Goal: Task Accomplishment & Management: Manage account settings

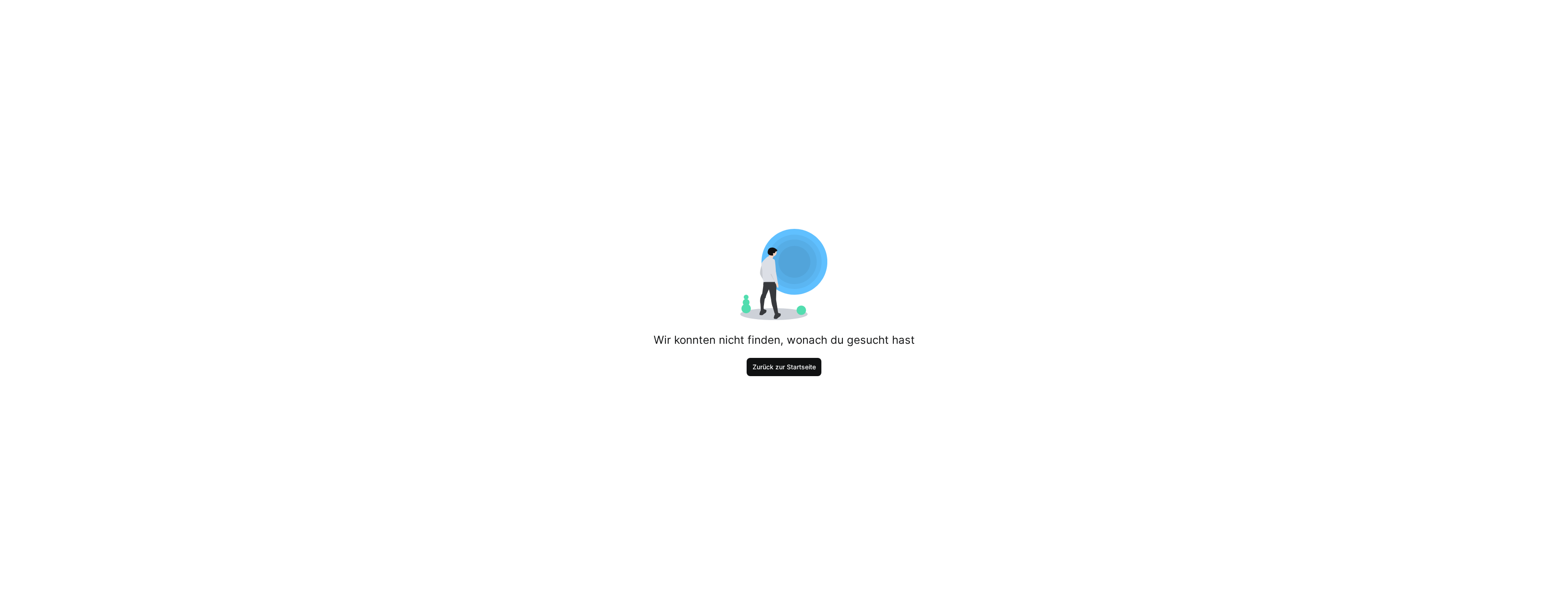
click at [792, 368] on span "Zurück zur Startseite" at bounding box center [784, 366] width 66 height 9
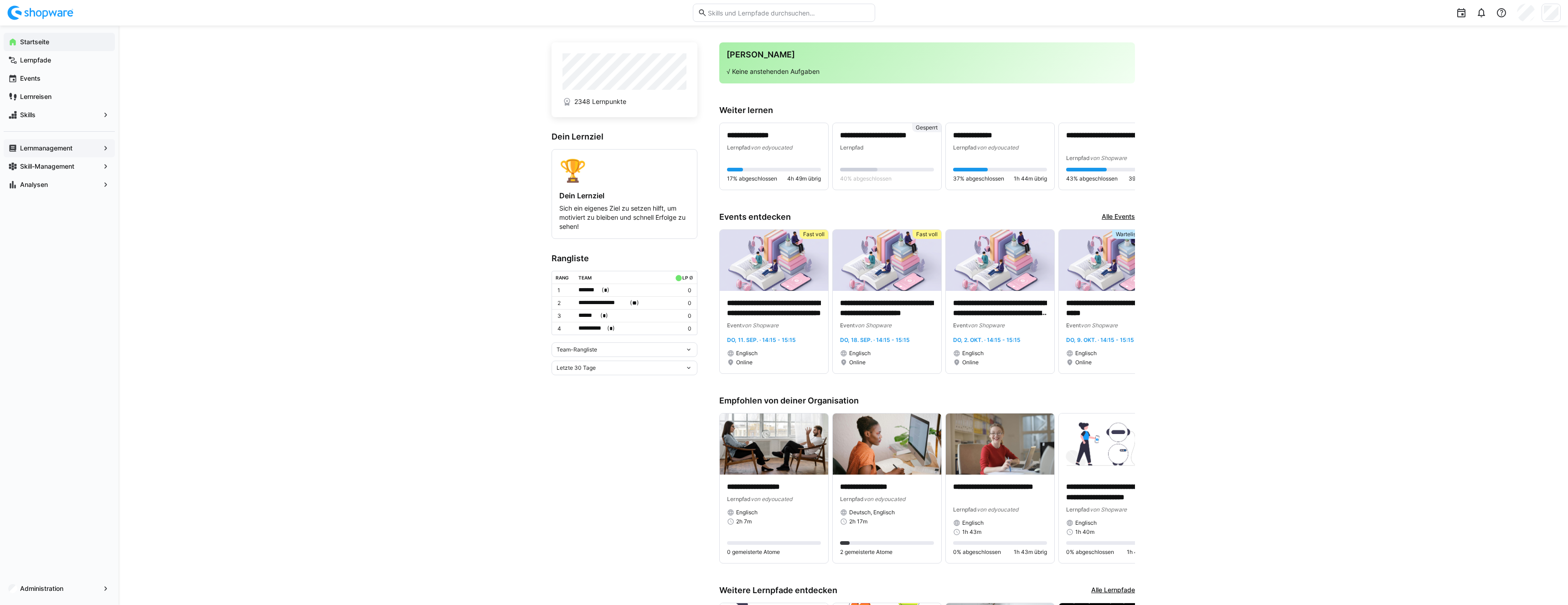
scroll to position [8, 0]
drag, startPoint x: 24, startPoint y: 75, endPoint x: 41, endPoint y: 79, distance: 17.5
click at [0, 0] on app-navigation-label "Events" at bounding box center [0, 0] width 0 height 0
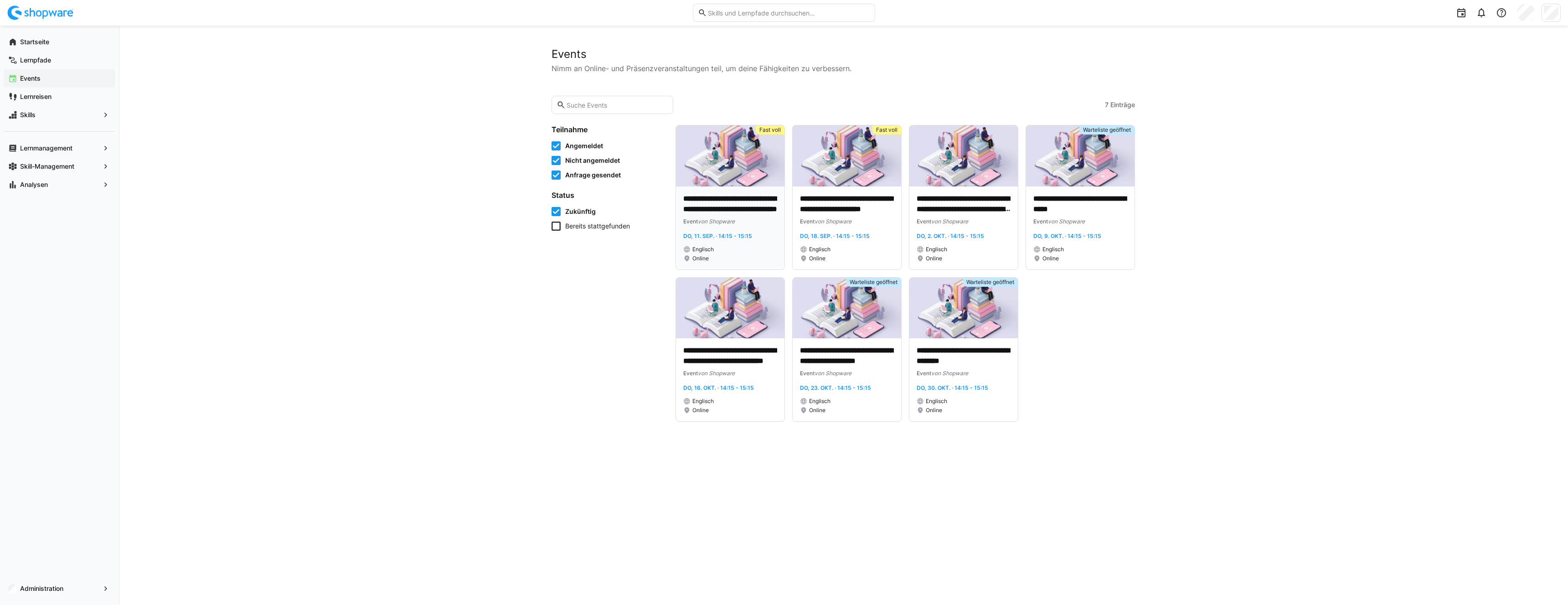
click at [705, 189] on div "**********" at bounding box center [730, 228] width 108 height 83
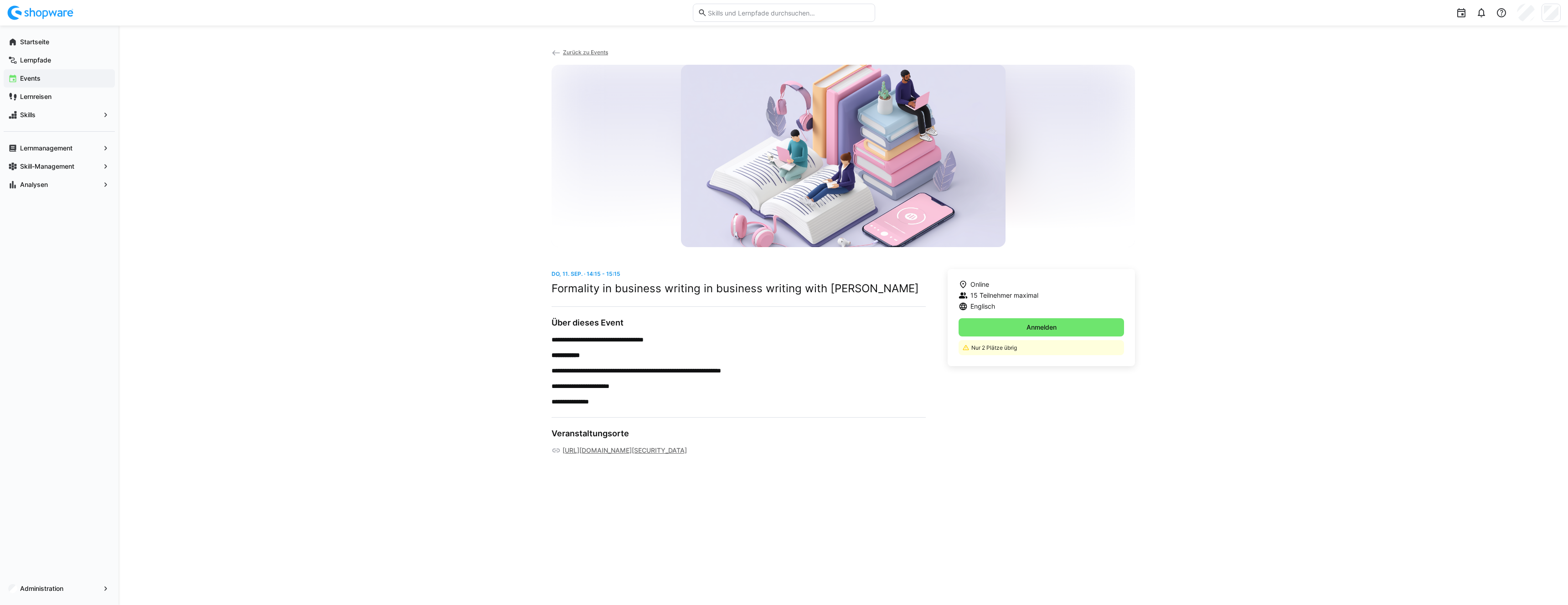
click at [575, 53] on span "Zurück zu Events" at bounding box center [586, 52] width 45 height 7
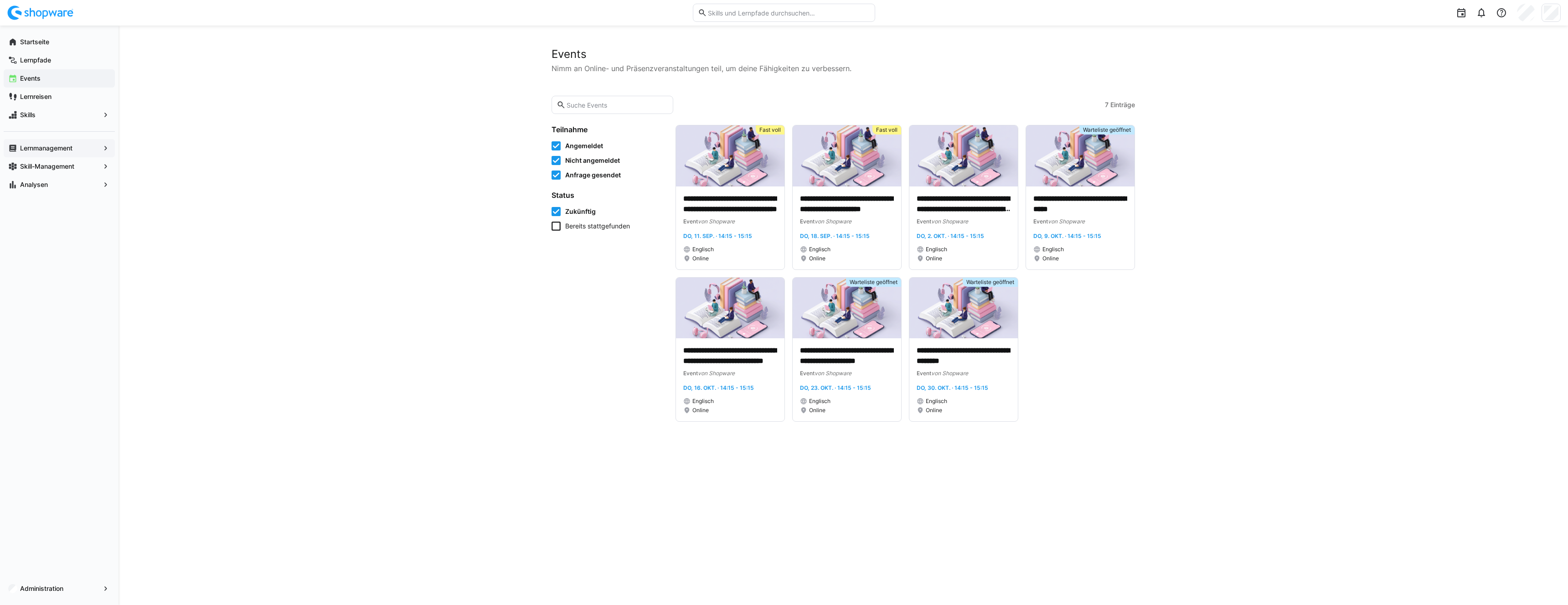
click at [0, 0] on app-navigation-label "Lernmanagement" at bounding box center [0, 0] width 0 height 0
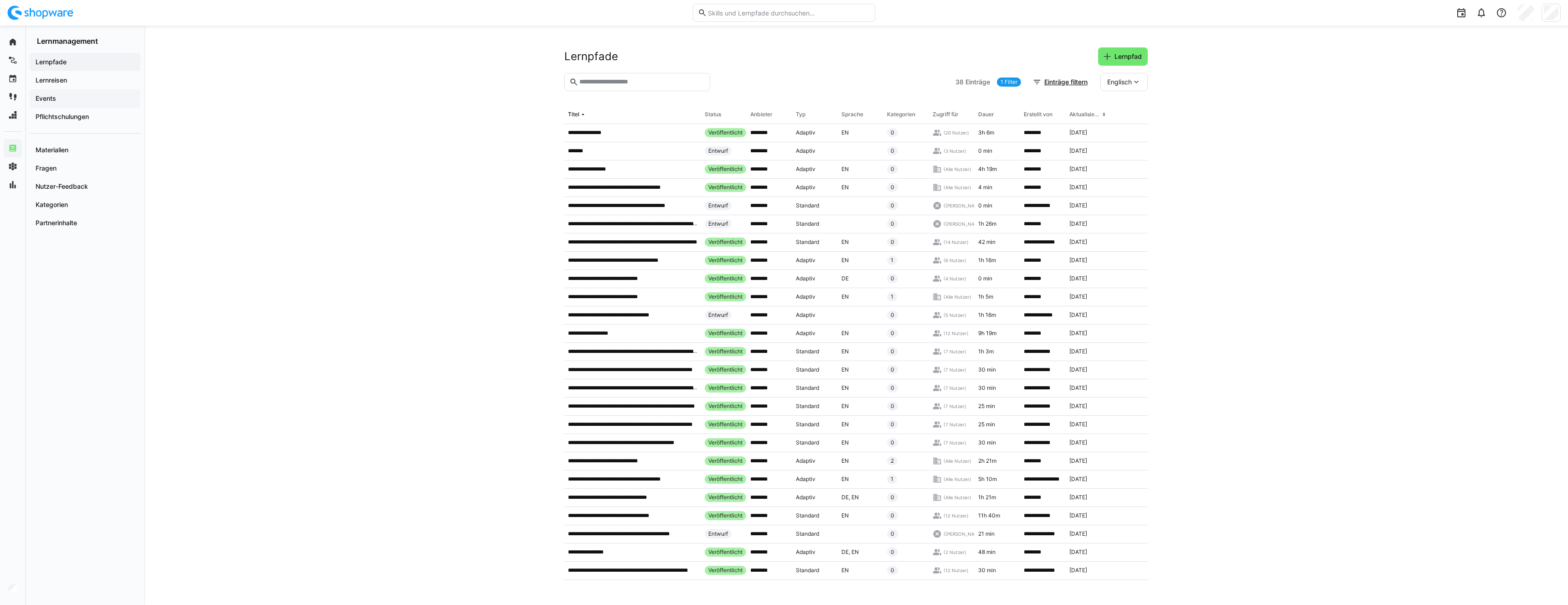
click at [62, 99] on span "Events" at bounding box center [85, 98] width 102 height 9
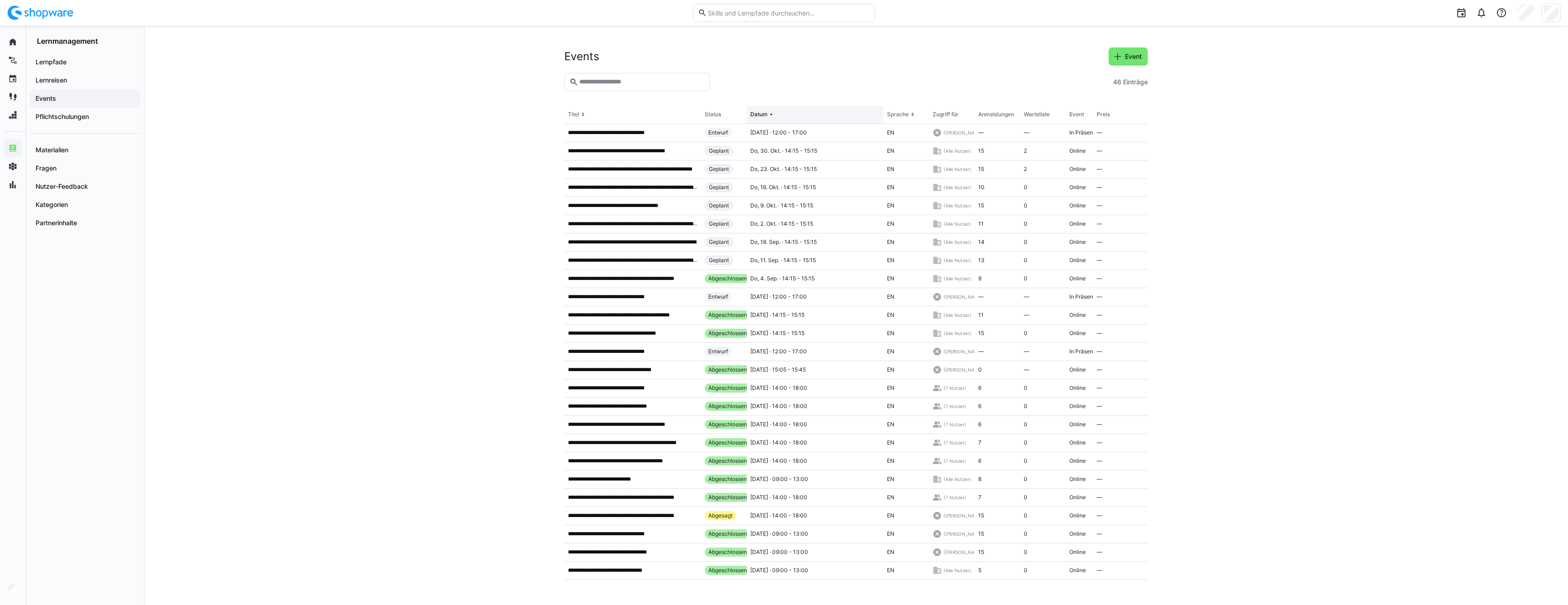
click at [771, 113] on eds-icon at bounding box center [771, 114] width 7 height 7
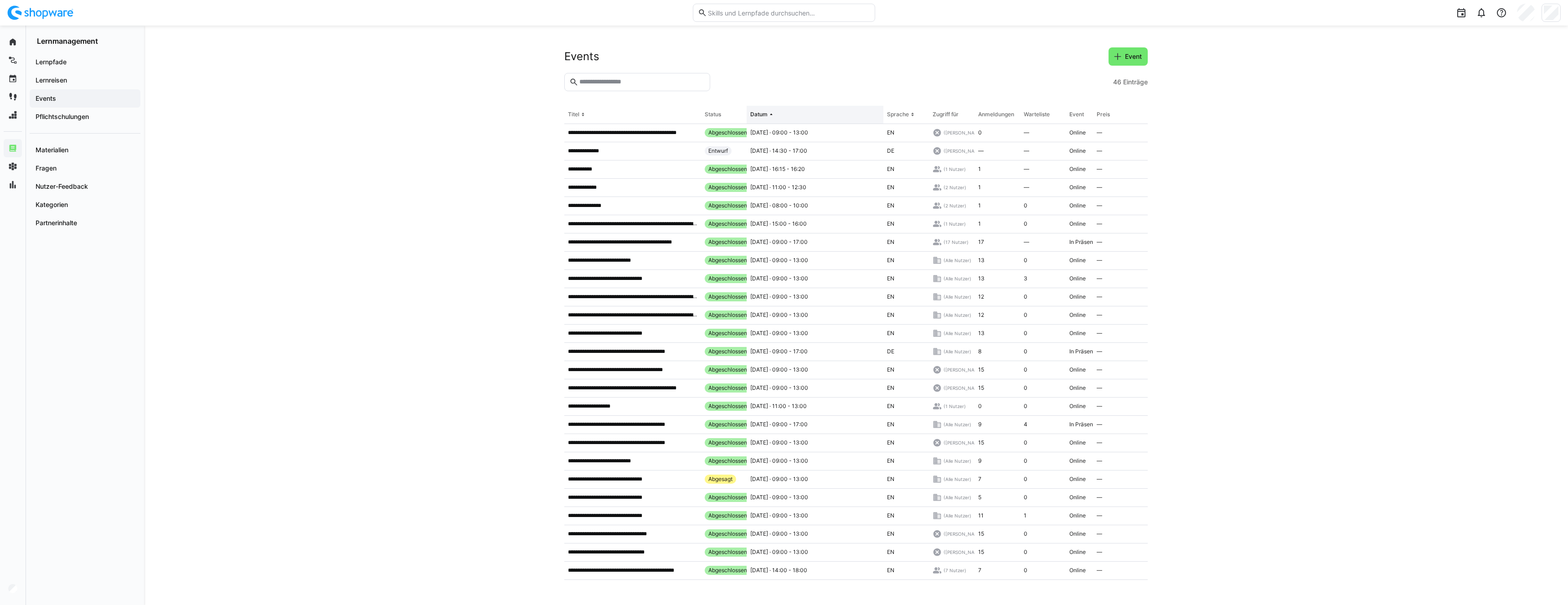
click at [774, 117] on eds-icon at bounding box center [771, 114] width 7 height 7
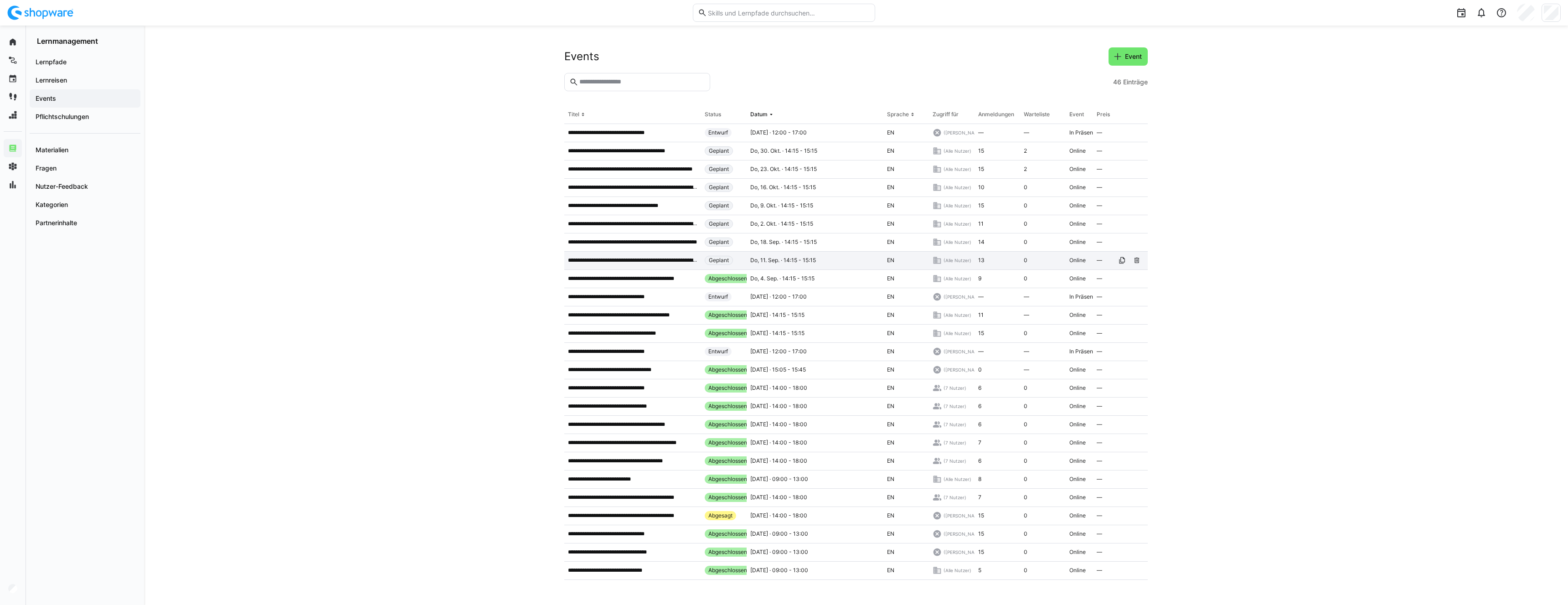
click at [625, 262] on p "**********" at bounding box center [632, 261] width 130 height 7
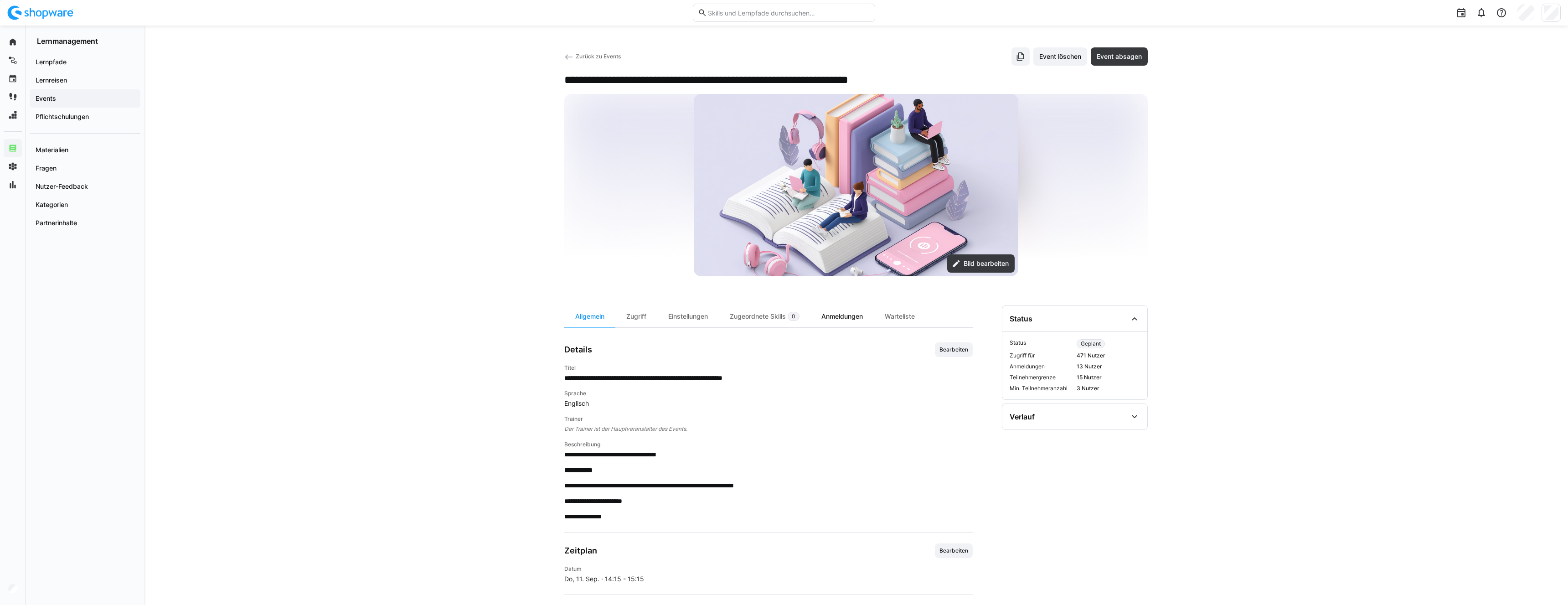
drag, startPoint x: 854, startPoint y: 316, endPoint x: 845, endPoint y: 314, distance: 9.2
click at [854, 316] on div "Anmeldungen" at bounding box center [842, 316] width 63 height 22
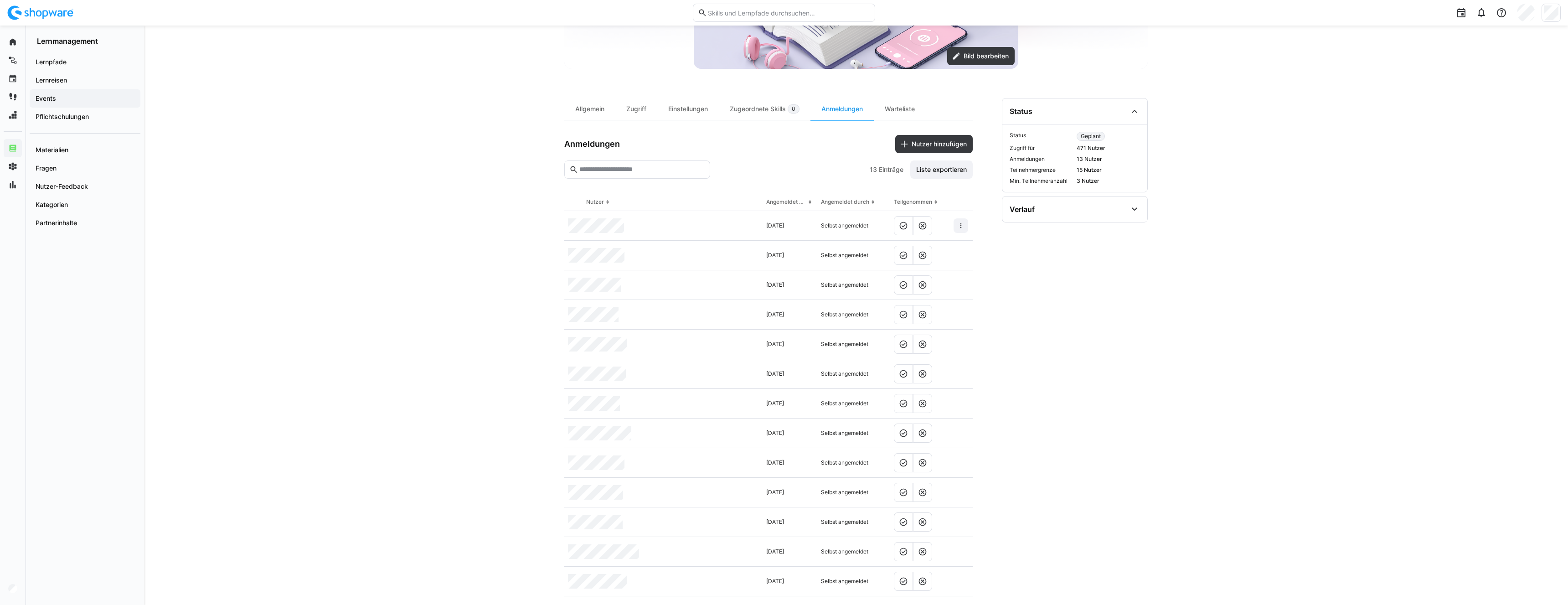
scroll to position [220, 0]
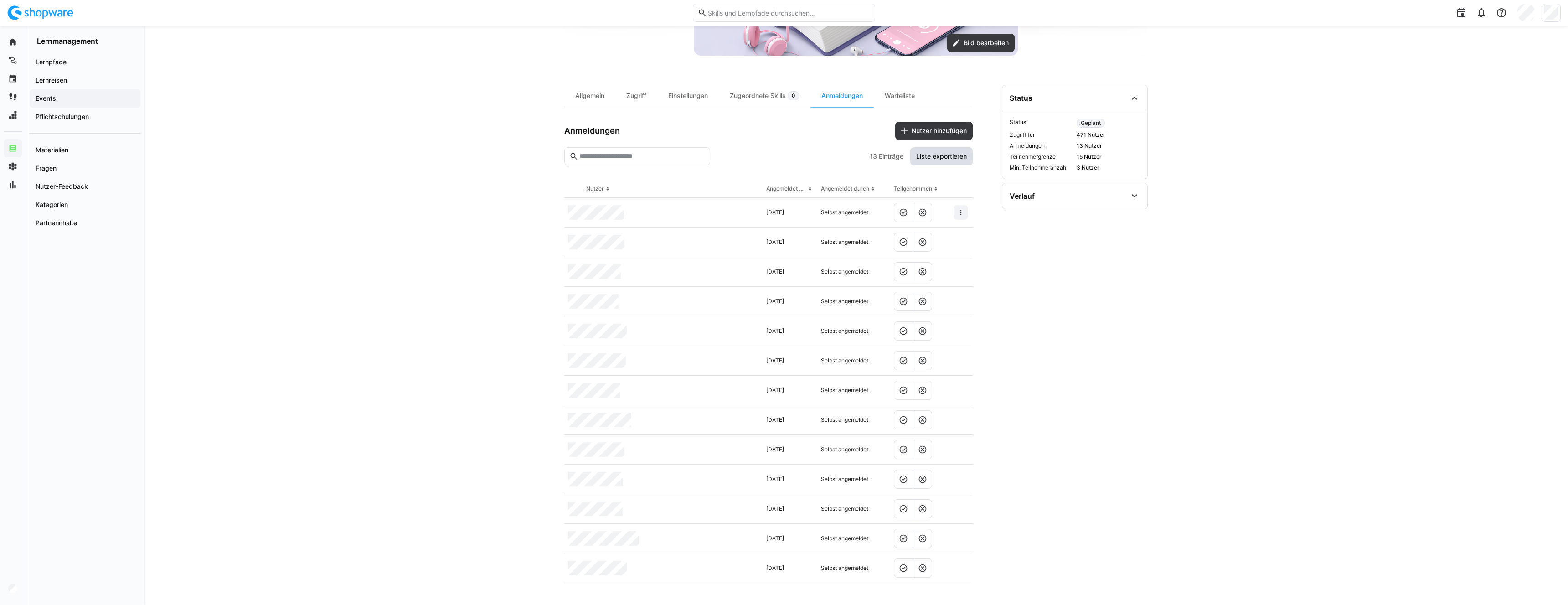
click at [961, 161] on span "Liste exportieren" at bounding box center [942, 156] width 54 height 9
